Goal: Navigation & Orientation: Find specific page/section

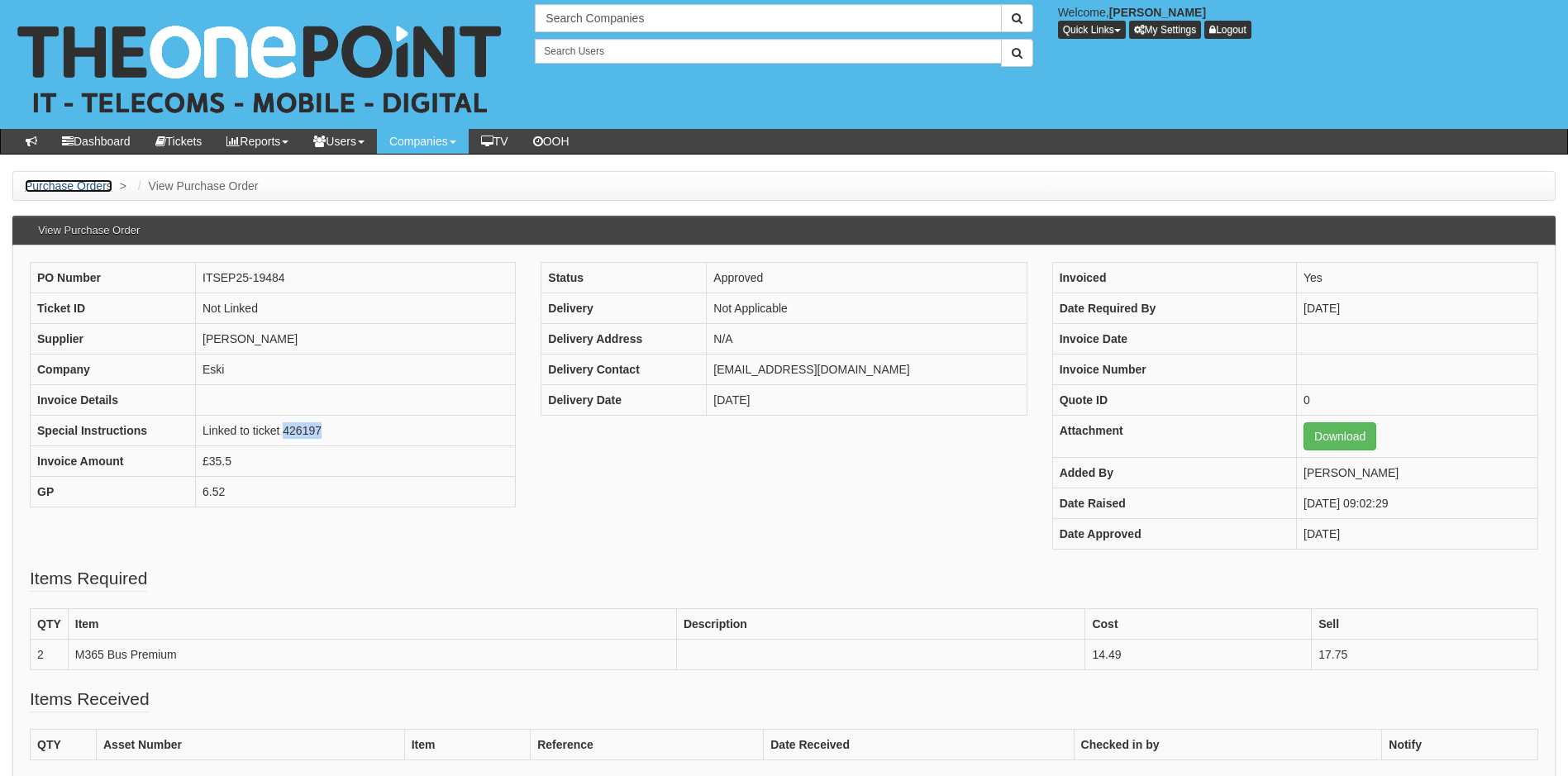
click at [77, 186] on link "Purchase Orders" at bounding box center [68, 186] width 88 height 13
